Goal: Check status

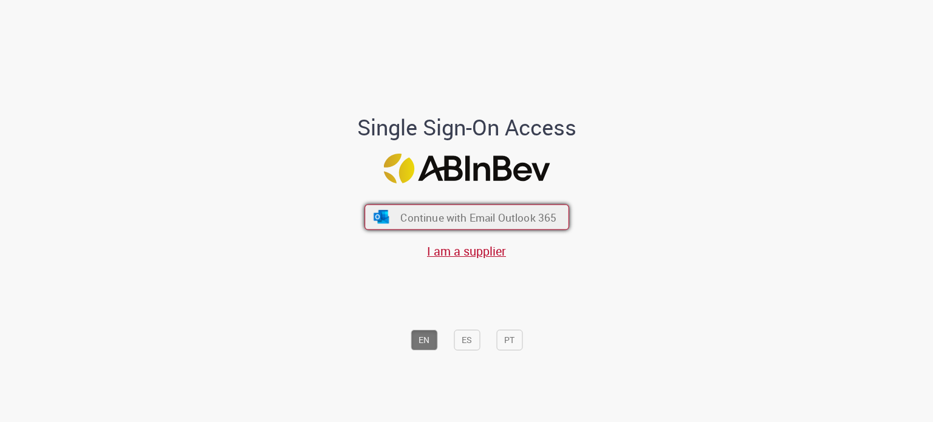
click at [414, 222] on span "Continue with Email Outlook 365" at bounding box center [478, 217] width 156 height 14
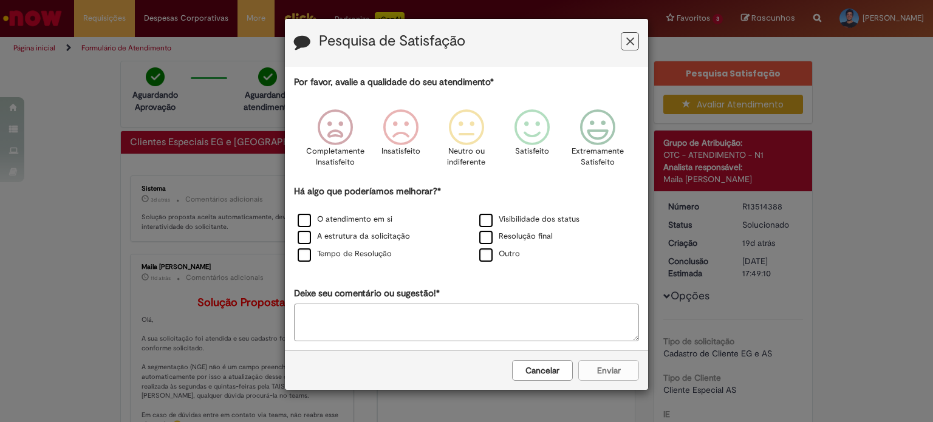
click at [628, 45] on icon "Feedback" at bounding box center [630, 41] width 8 height 13
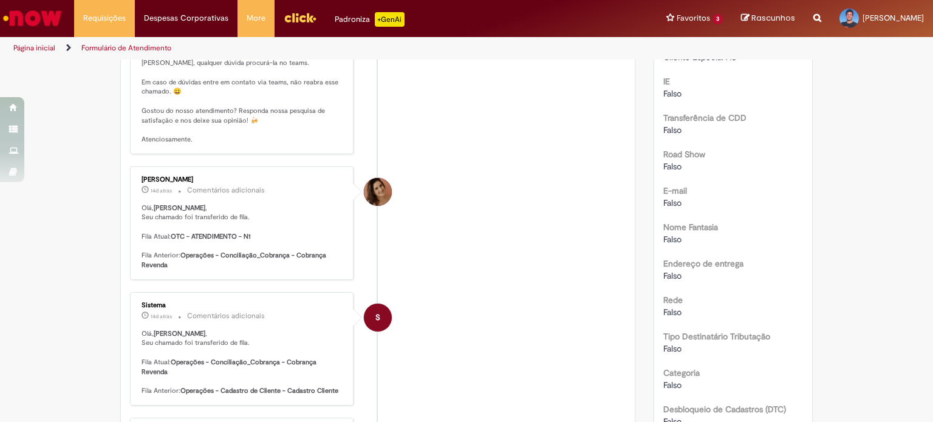
scroll to position [243, 0]
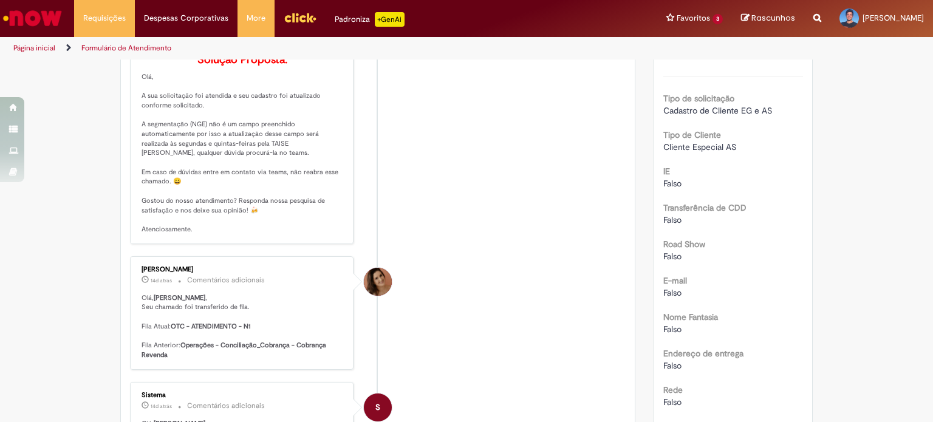
click at [198, 161] on p "Solução Proposta: Olá, A sua solicitação foi atendida e seu cadastro foi atuali…" at bounding box center [243, 144] width 202 height 180
drag, startPoint x: 240, startPoint y: 143, endPoint x: 278, endPoint y: 151, distance: 38.6
click at [278, 151] on p "Solução Proposta: Olá, A sua solicitação foi atendida e seu cadastro foi atuali…" at bounding box center [243, 144] width 202 height 180
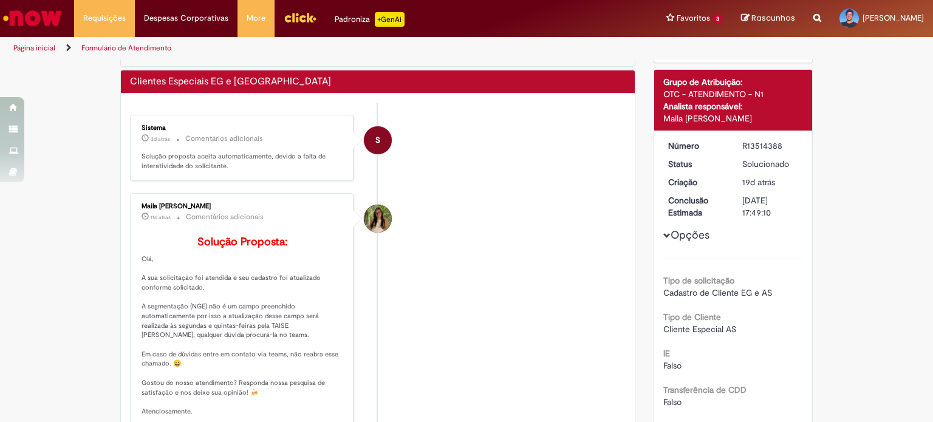
click at [236, 155] on p "Solução proposta aceita automaticamente, devido a falta de interatividade do so…" at bounding box center [243, 161] width 202 height 19
